Goal: Obtain resource: Download file/media

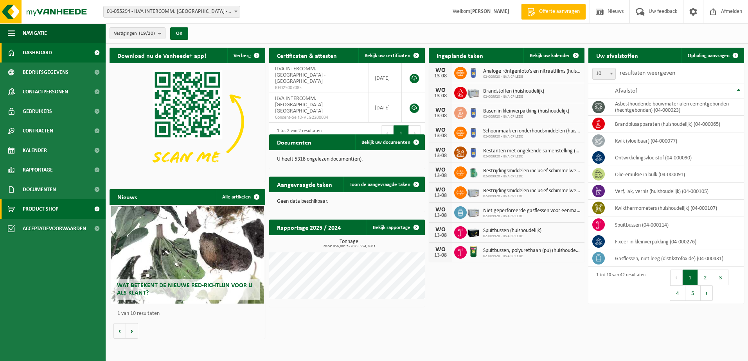
click at [46, 207] on span "Product Shop" at bounding box center [41, 209] width 36 height 20
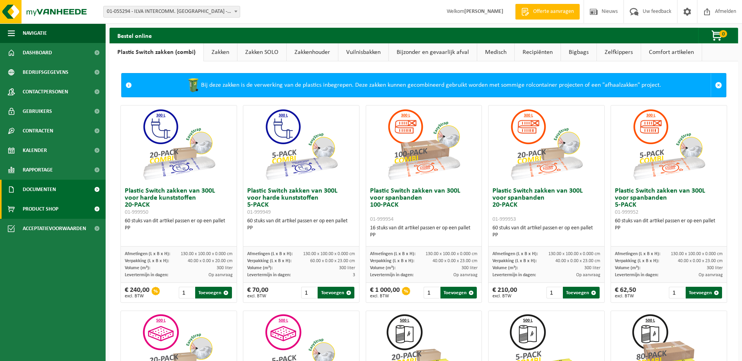
click at [42, 188] on span "Documenten" at bounding box center [39, 190] width 33 height 20
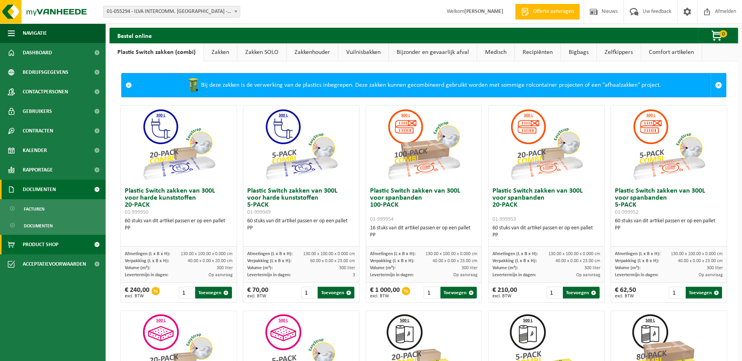
click at [42, 188] on span "Documenten" at bounding box center [39, 190] width 33 height 20
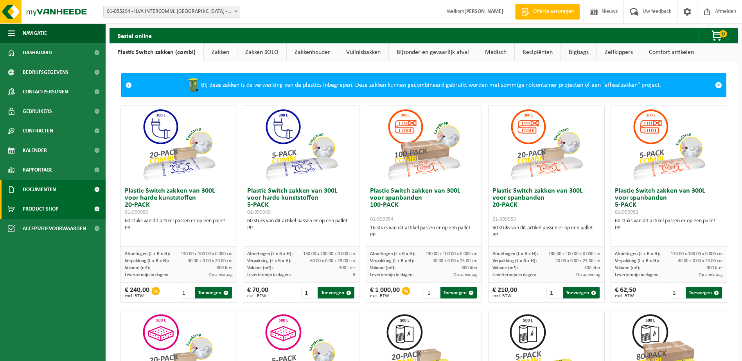
click at [42, 188] on span "Documenten" at bounding box center [39, 190] width 33 height 20
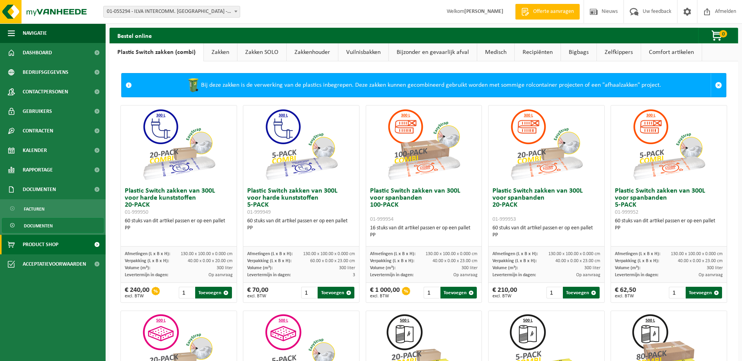
click at [36, 222] on span "Documenten" at bounding box center [38, 226] width 29 height 15
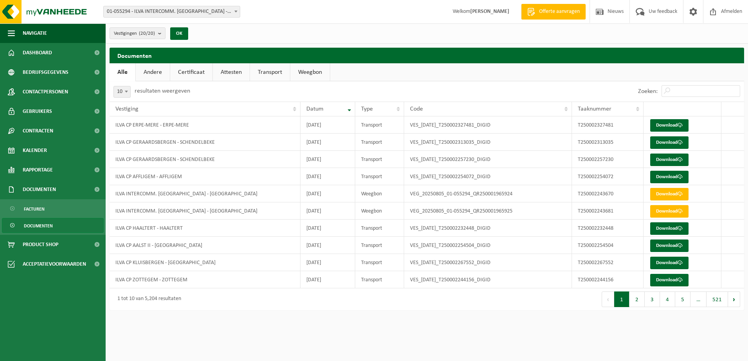
click at [309, 72] on link "Weegbon" at bounding box center [309, 72] width 39 height 18
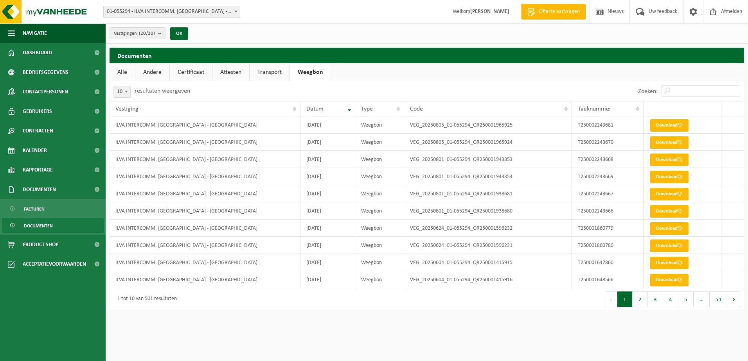
click at [269, 71] on link "Transport" at bounding box center [269, 72] width 40 height 18
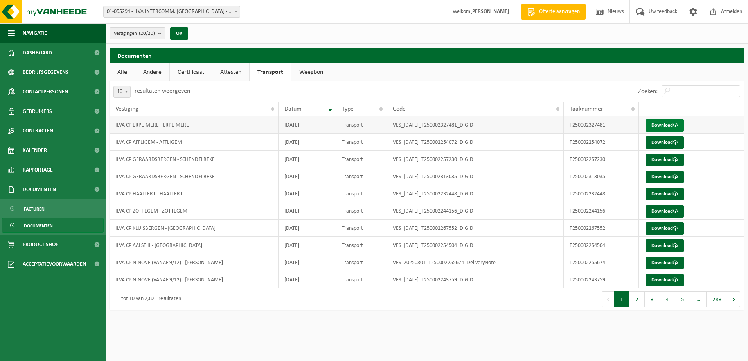
click at [665, 126] on link "Download" at bounding box center [664, 125] width 38 height 13
click at [38, 225] on span "Documenten" at bounding box center [38, 226] width 29 height 15
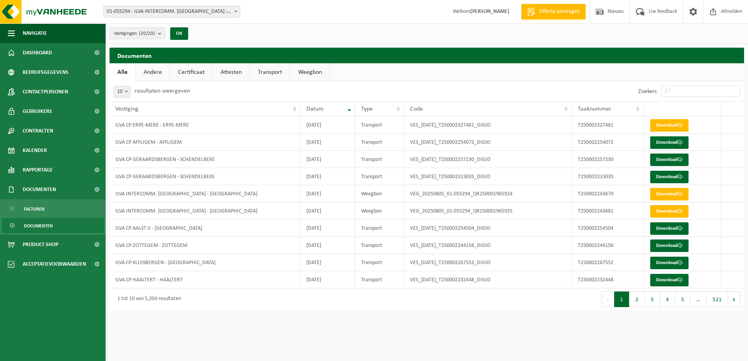
click at [157, 72] on link "Andere" at bounding box center [153, 72] width 34 height 18
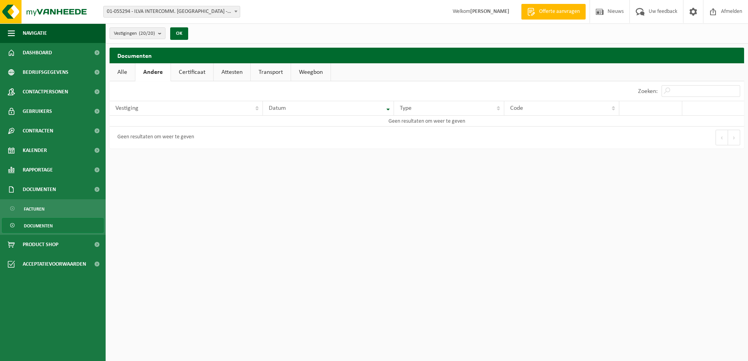
click at [182, 75] on link "Certificaat" at bounding box center [192, 72] width 42 height 18
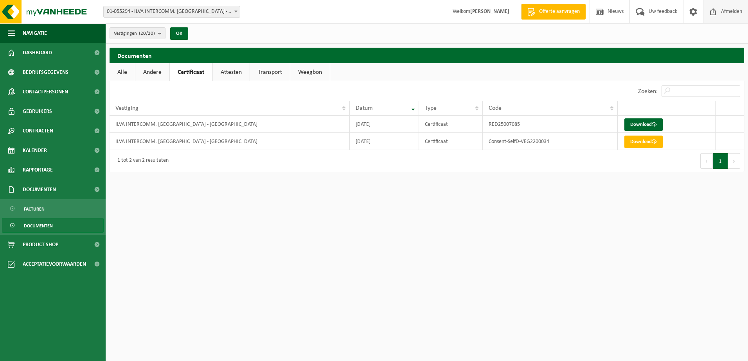
click at [730, 13] on span "Afmelden" at bounding box center [731, 11] width 25 height 23
